Goal: Complete application form

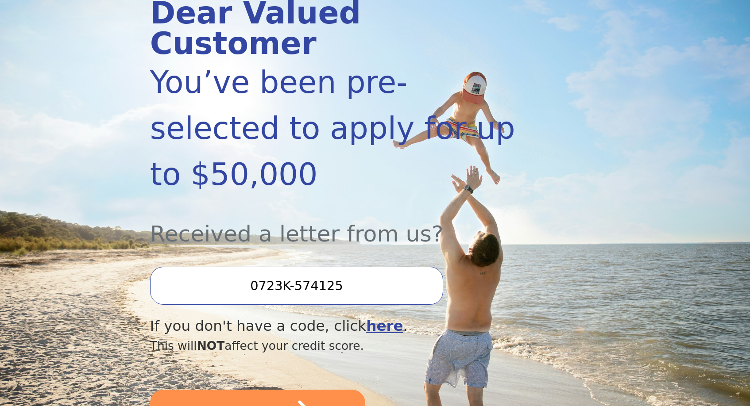
scroll to position [132, 0]
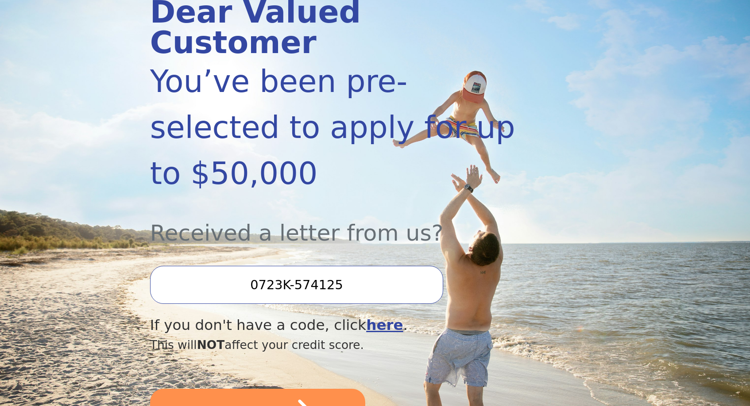
click at [307, 266] on input "0723K-574125" at bounding box center [296, 285] width 293 height 38
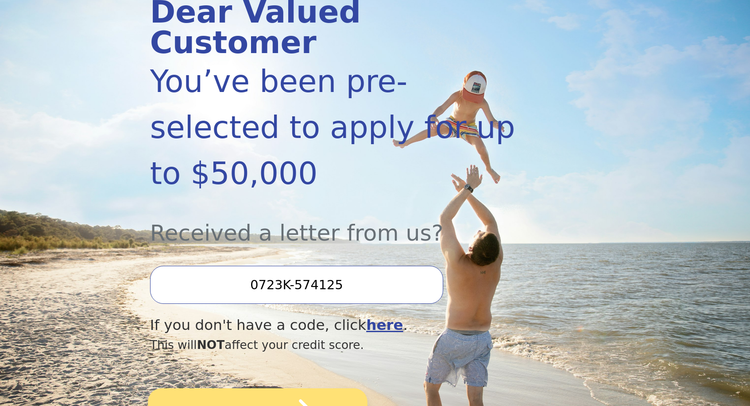
click at [279, 389] on icon "submit" at bounding box center [292, 413] width 49 height 49
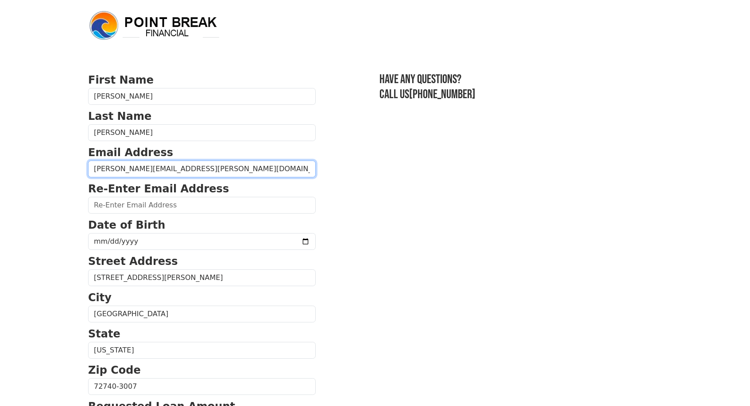
type input "[PERSON_NAME][EMAIL_ADDRESS][PERSON_NAME][DOMAIN_NAME]"
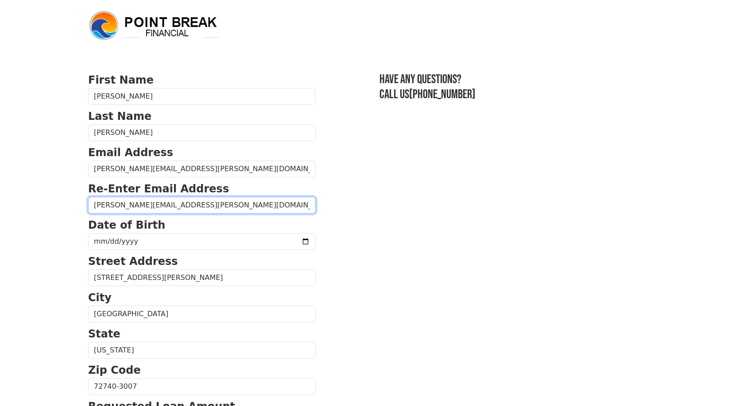
type input "[PERSON_NAME][EMAIL_ADDRESS][PERSON_NAME][DOMAIN_NAME]"
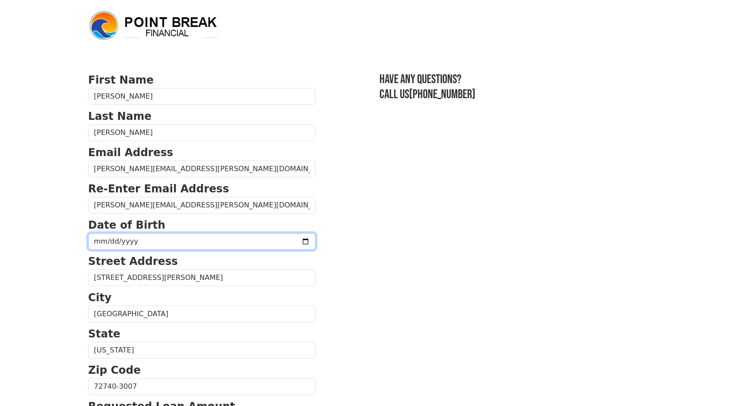
click at [134, 242] on input "date" at bounding box center [201, 241] width 227 height 17
type input "[DATE]"
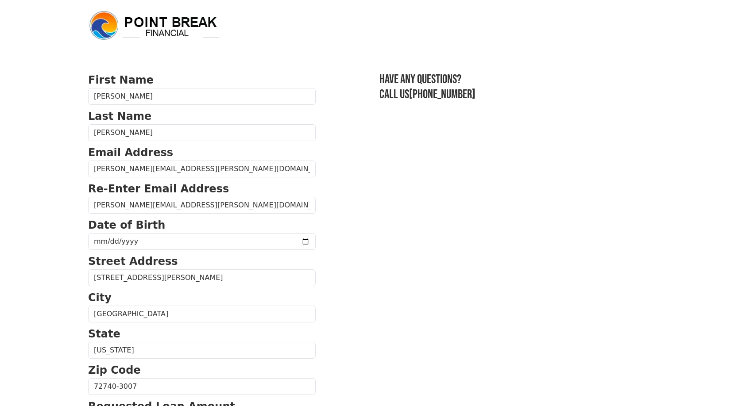
click at [355, 178] on section "First Name [PERSON_NAME] Last Name [PERSON_NAME] Email Address [PERSON_NAME][EM…" at bounding box center [374, 387] width 573 height 631
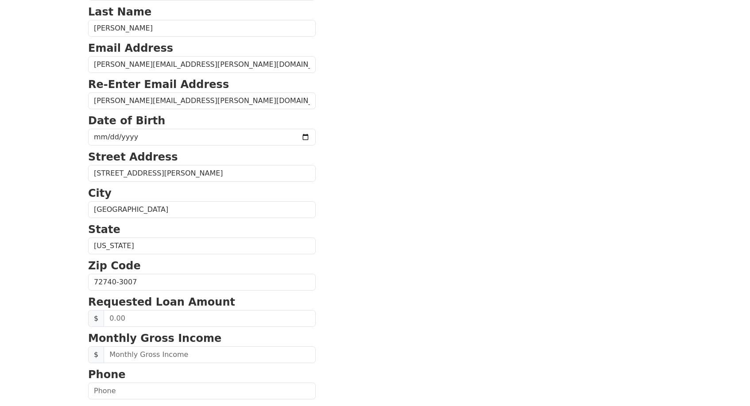
scroll to position [107, 0]
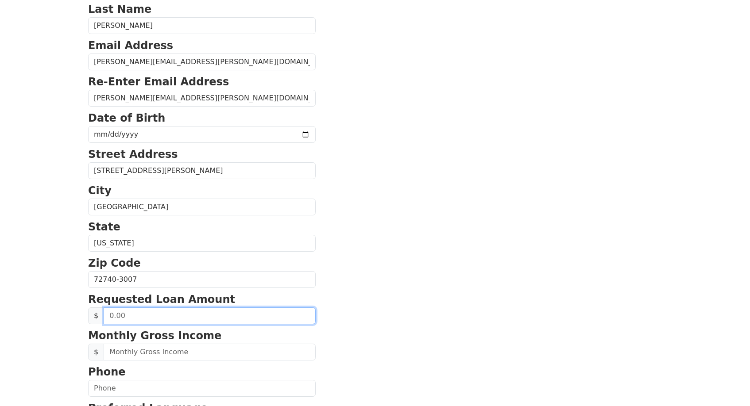
click at [124, 317] on input "text" at bounding box center [210, 316] width 212 height 17
type input "40,000.00"
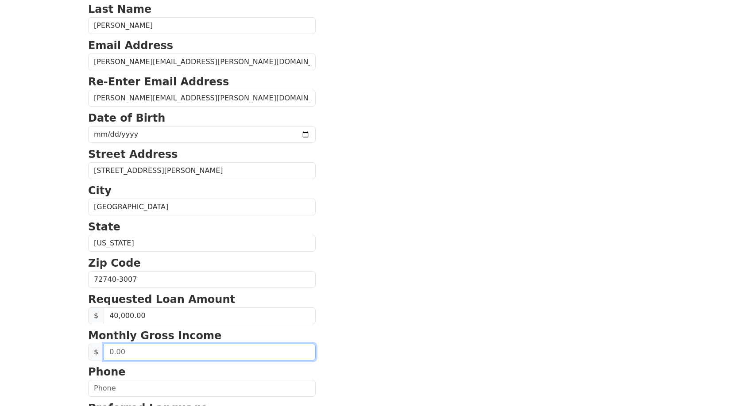
click at [136, 353] on input "text" at bounding box center [210, 352] width 212 height 17
type input "7,000.00"
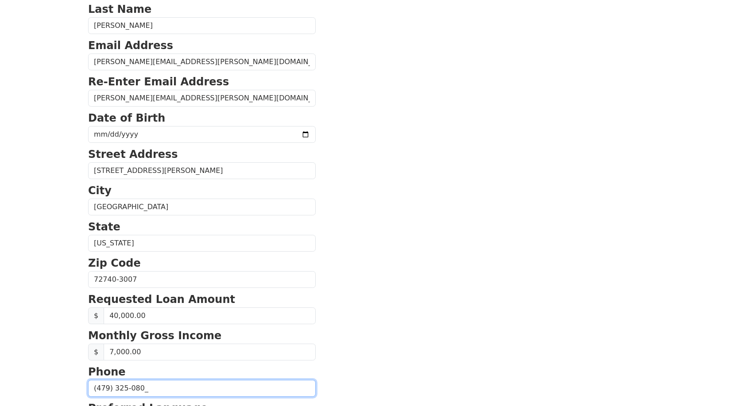
type input "[PHONE_NUMBER]"
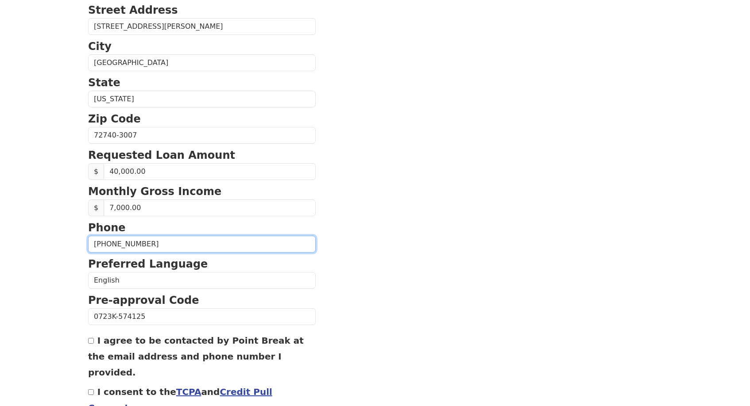
scroll to position [258, 0]
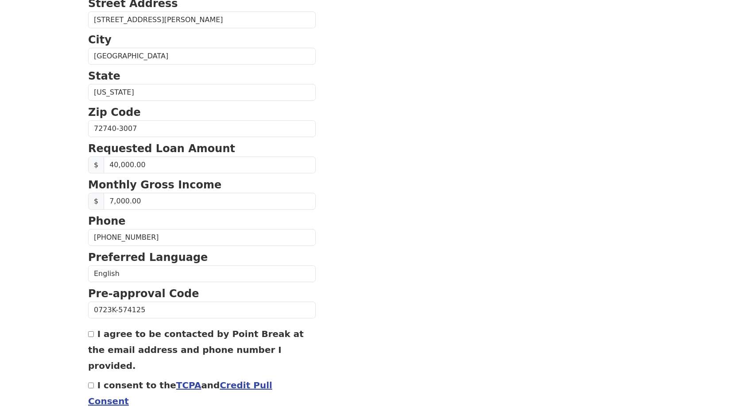
click at [91, 337] on input "I agree to be contacted by Point Break at the email address and phone number I …" at bounding box center [91, 334] width 6 height 6
checkbox input "true"
click at [89, 383] on input "I consent to the TCPA and Credit Pull Consent" at bounding box center [91, 386] width 6 height 6
checkbox input "true"
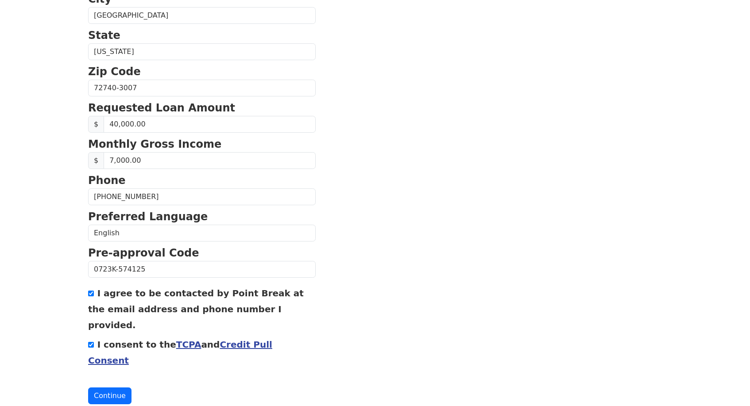
scroll to position [298, 0]
click at [105, 388] on button "Continue" at bounding box center [109, 396] width 43 height 17
